Goal: Find specific page/section: Find specific page/section

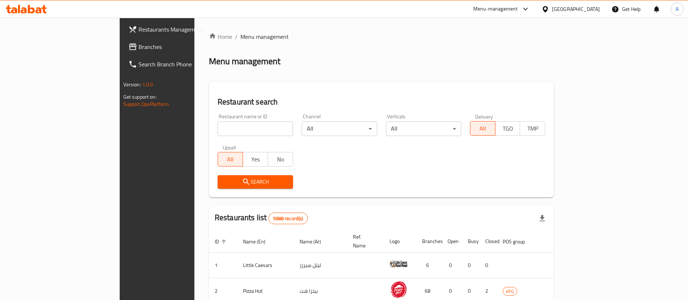
click at [218, 132] on input "search" at bounding box center [255, 128] width 75 height 15
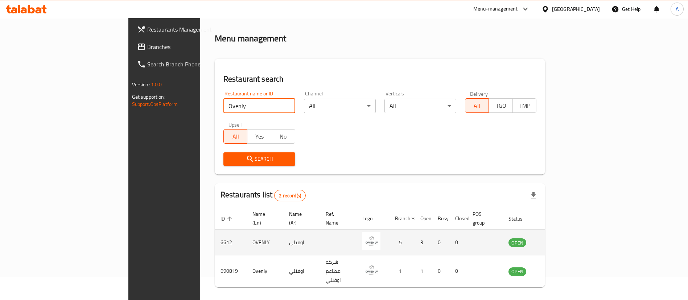
scroll to position [35, 0]
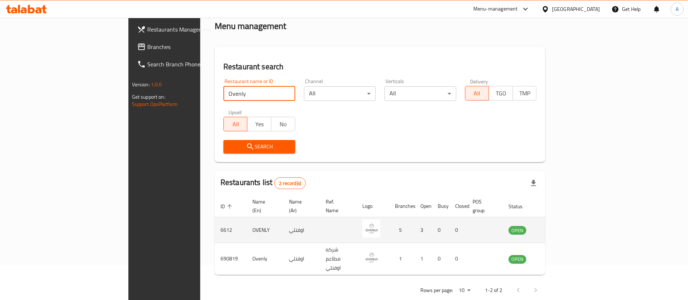
click at [215, 217] on td "6612" at bounding box center [231, 230] width 32 height 26
drag, startPoint x: 141, startPoint y: 223, endPoint x: 141, endPoint y: 219, distance: 4.0
click at [215, 219] on td "6612" at bounding box center [231, 230] width 32 height 26
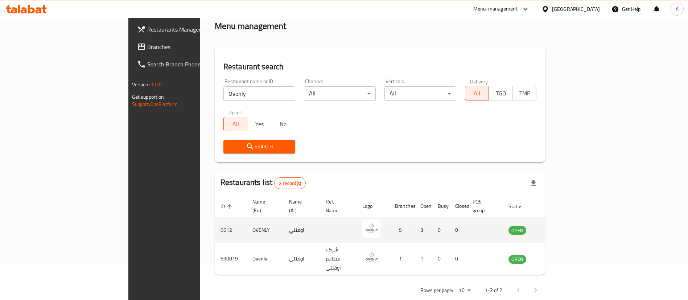
click at [215, 219] on td "6612" at bounding box center [231, 230] width 32 height 26
copy td "6612"
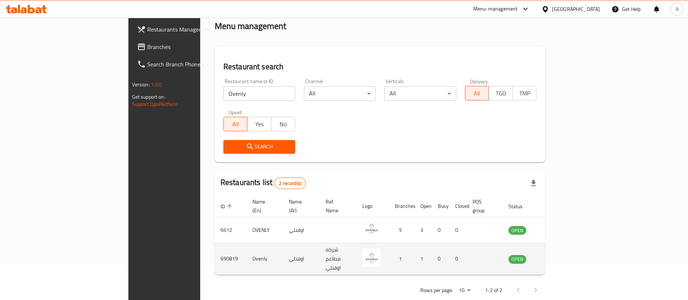
click at [215, 244] on td "690819" at bounding box center [231, 259] width 32 height 32
copy td "690819"
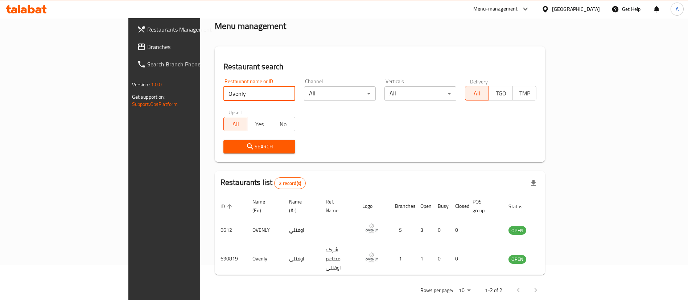
drag, startPoint x: 232, startPoint y: 93, endPoint x: 0, endPoint y: 63, distance: 234.3
click at [128, 82] on div "Restaurants Management Branches Search Branch Phone Version: 1.0.0 Get support …" at bounding box center [344, 148] width 432 height 331
click button "Search" at bounding box center [259, 146] width 72 height 13
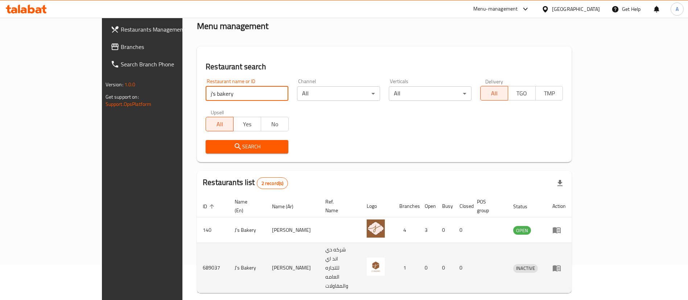
click at [197, 246] on td "689037" at bounding box center [213, 268] width 32 height 50
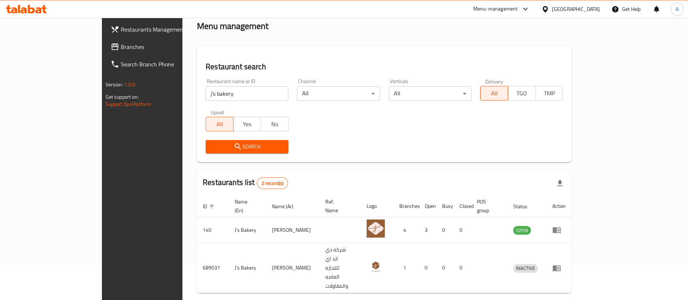
click at [182, 230] on div "Home / Menu management Menu management Restaurant search Restaurant name or ID …" at bounding box center [384, 158] width 404 height 350
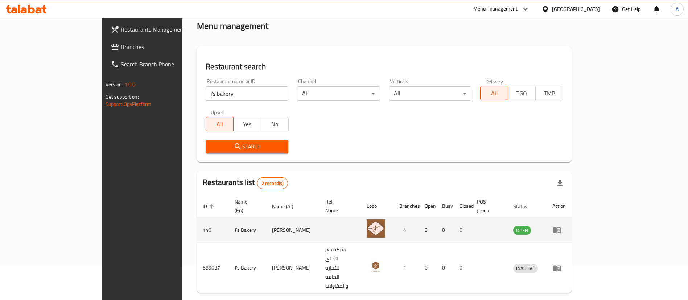
click at [197, 222] on td "140" at bounding box center [213, 230] width 32 height 26
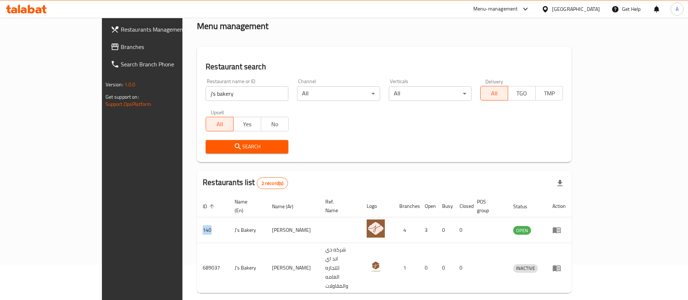
copy td "140"
click at [231, 99] on input "j's bakery" at bounding box center [247, 93] width 83 height 15
click at [230, 99] on input "j's bakery" at bounding box center [247, 93] width 83 height 15
type input "mama mariam"
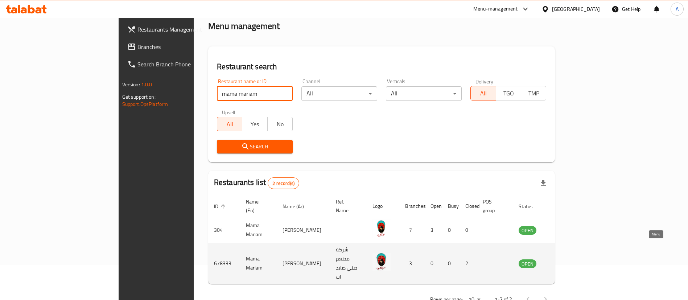
click at [565, 261] on icon "enhanced table" at bounding box center [561, 264] width 8 height 6
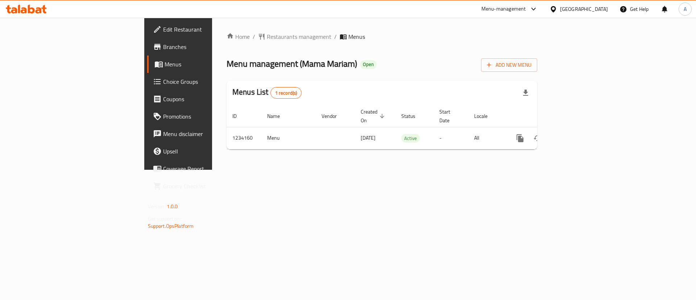
click at [163, 47] on span "Branches" at bounding box center [209, 46] width 92 height 9
